Goal: Find contact information: Find contact information

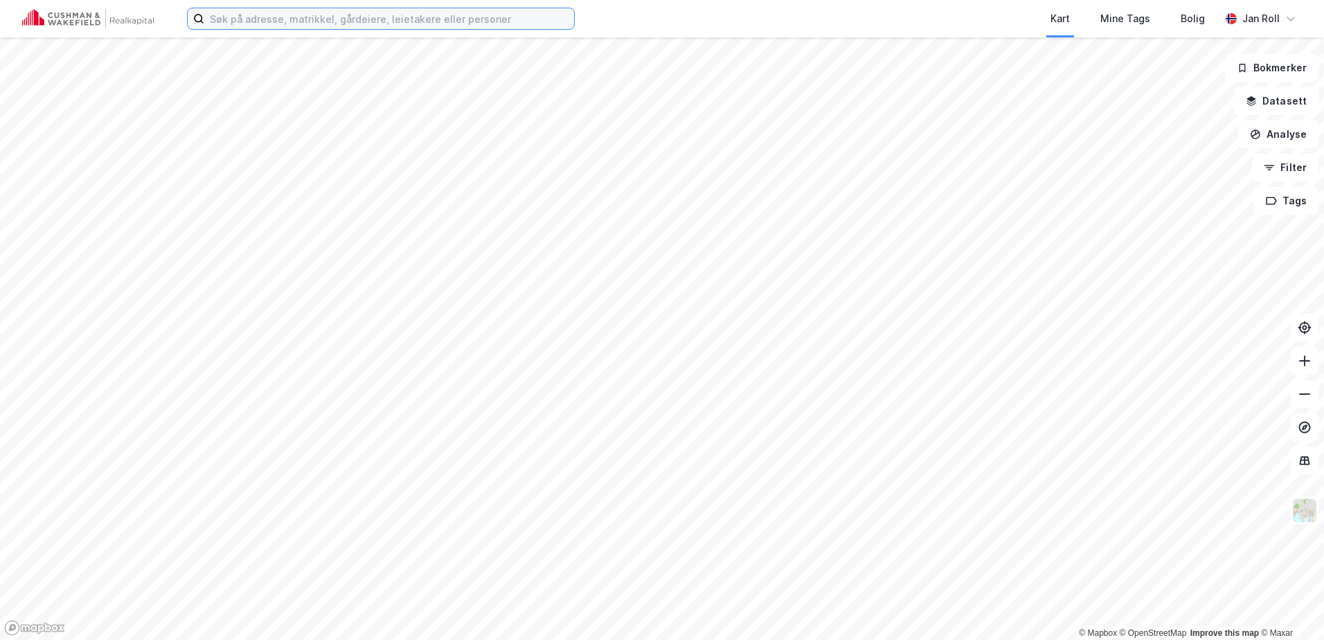
click at [242, 20] on input at bounding box center [389, 18] width 370 height 21
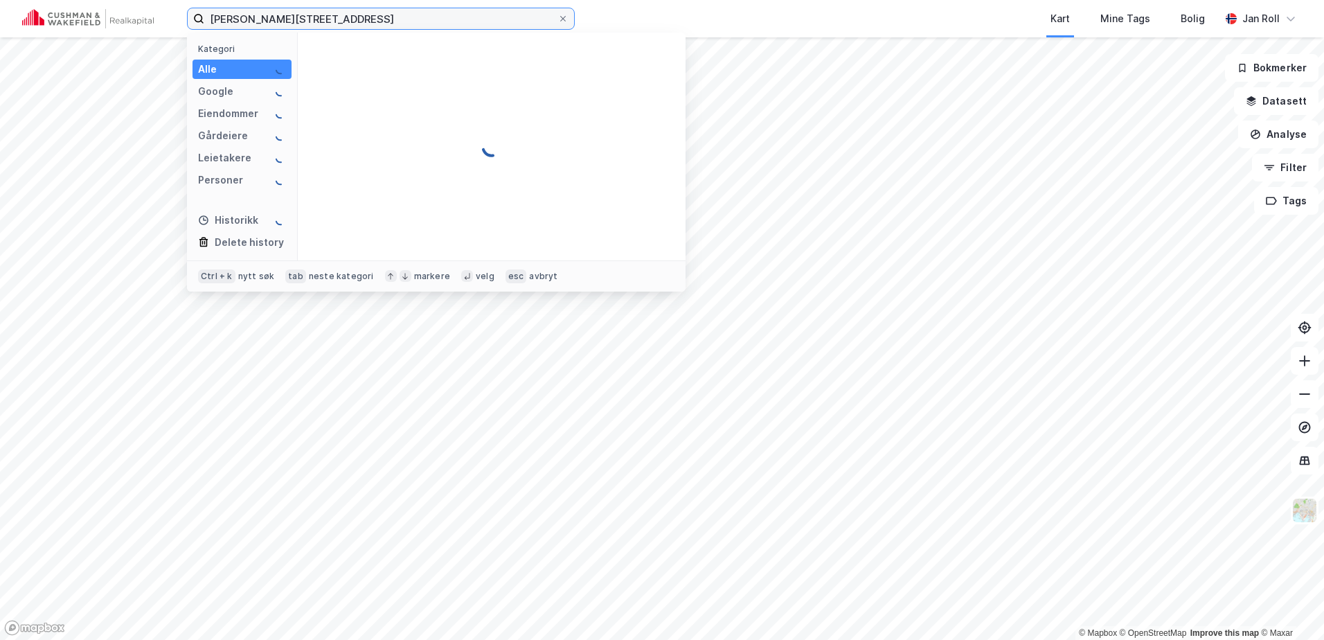
type input "[PERSON_NAME][STREET_ADDRESS]"
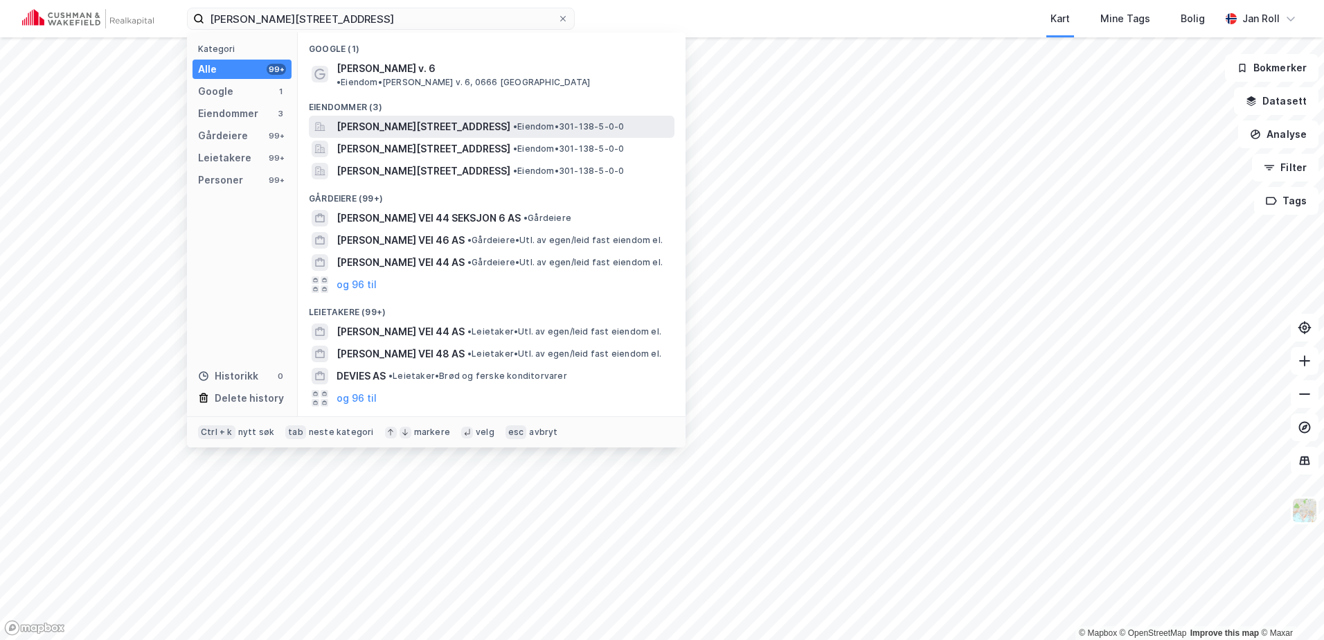
click at [345, 118] on span "[PERSON_NAME][STREET_ADDRESS]" at bounding box center [424, 126] width 174 height 17
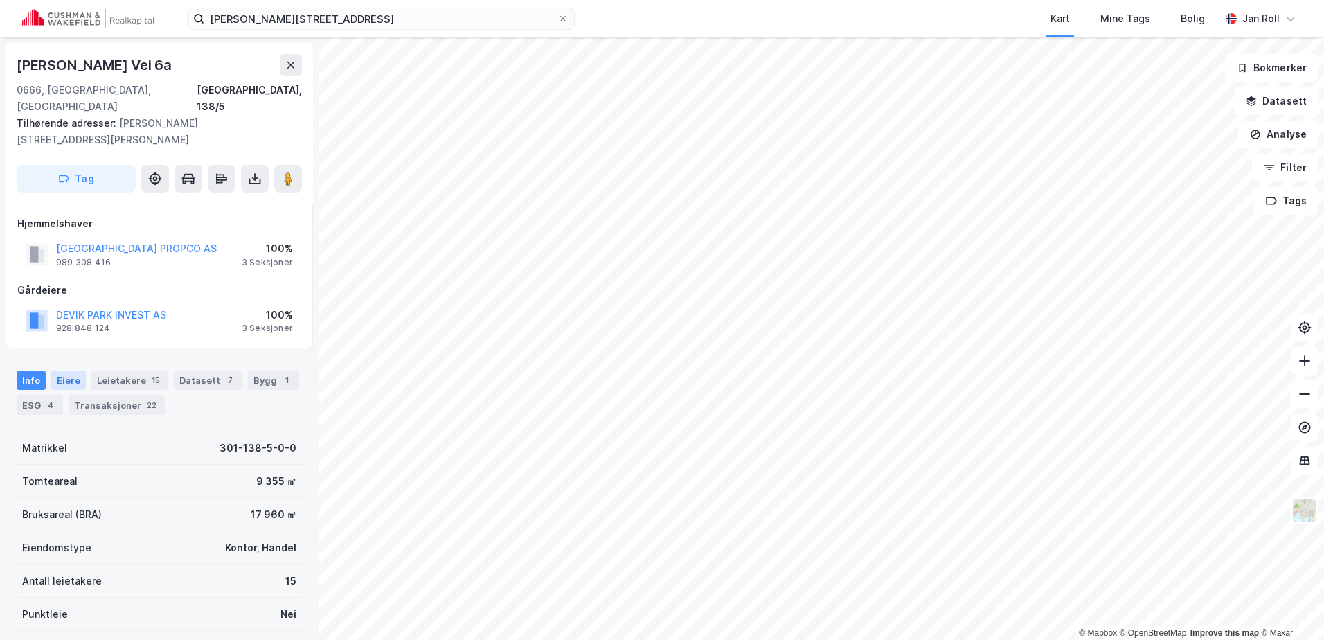
click at [66, 370] on div "Eiere" at bounding box center [68, 379] width 35 height 19
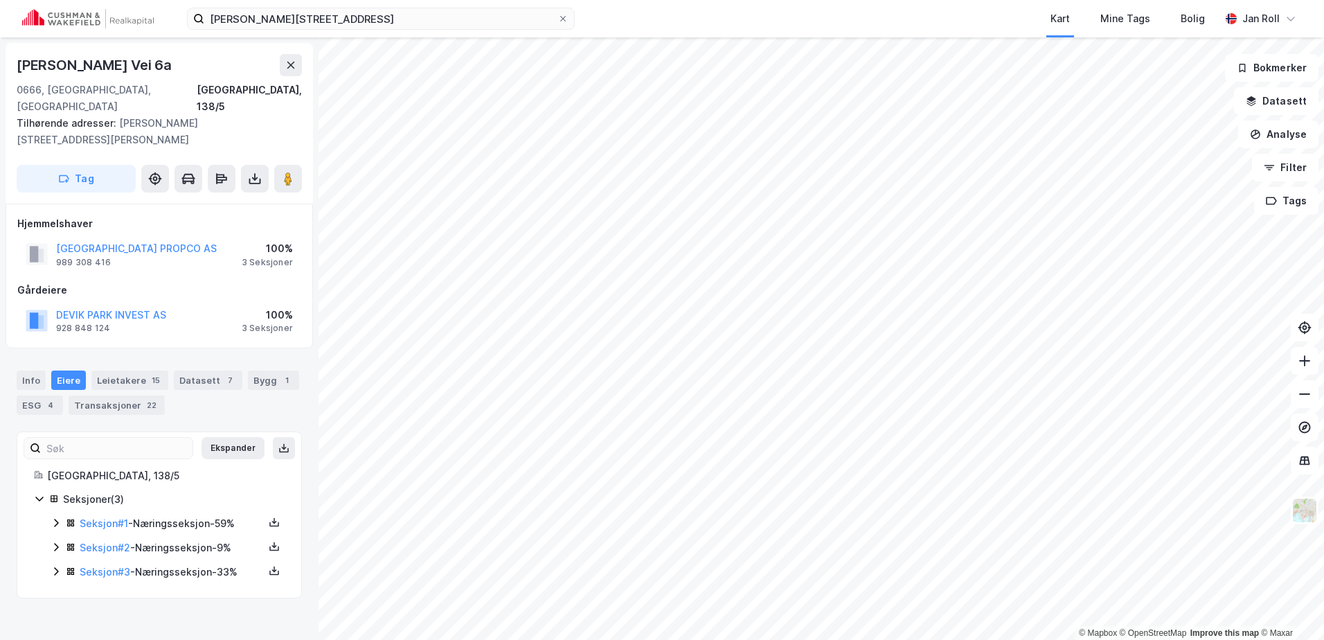
click at [105, 307] on div "DEVIK PARK INVEST AS" at bounding box center [111, 315] width 110 height 17
click at [0, 0] on button "DEVIK PARK INVEST AS" at bounding box center [0, 0] width 0 height 0
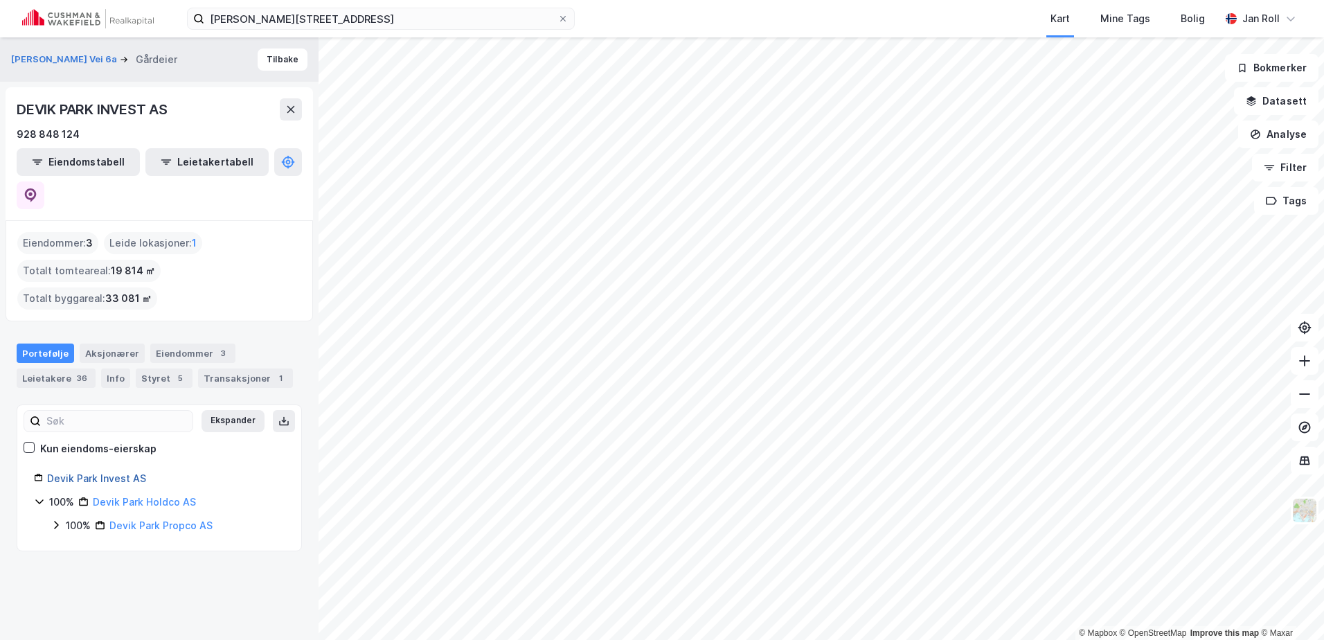
click at [109, 472] on link "Devik Park Invest AS" at bounding box center [96, 478] width 99 height 12
drag, startPoint x: 83, startPoint y: 135, endPoint x: 19, endPoint y: 133, distance: 63.7
click at [19, 133] on div "928 848 124" at bounding box center [159, 134] width 285 height 17
copy div "928 848 124"
